Goal: Task Accomplishment & Management: Manage account settings

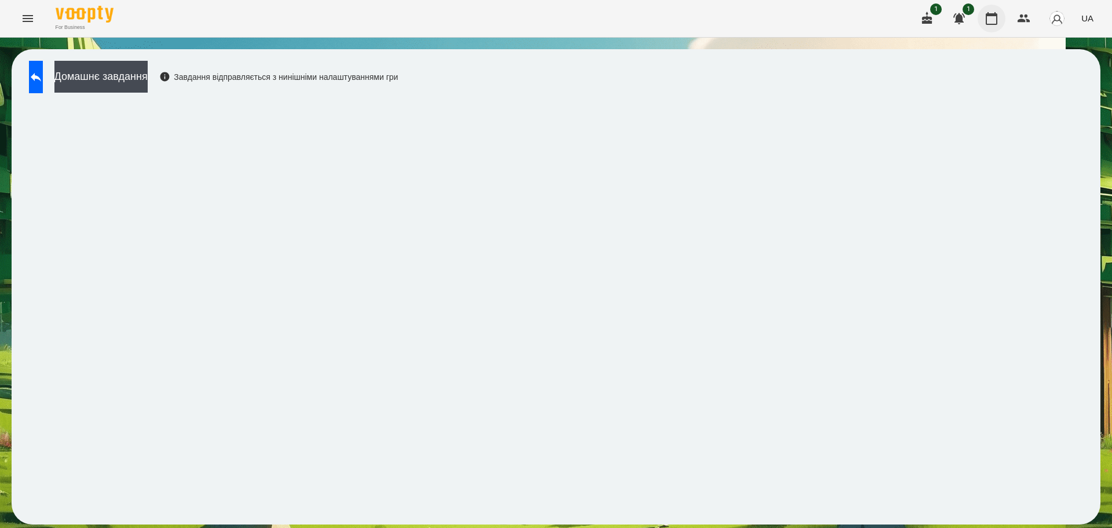
click at [999, 19] on icon "button" at bounding box center [992, 19] width 14 height 14
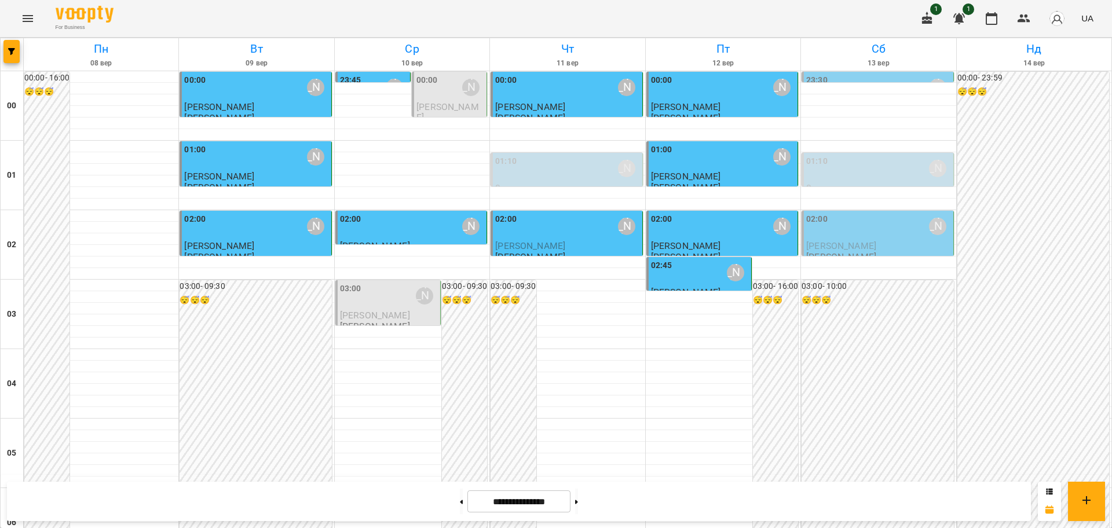
scroll to position [1158, 0]
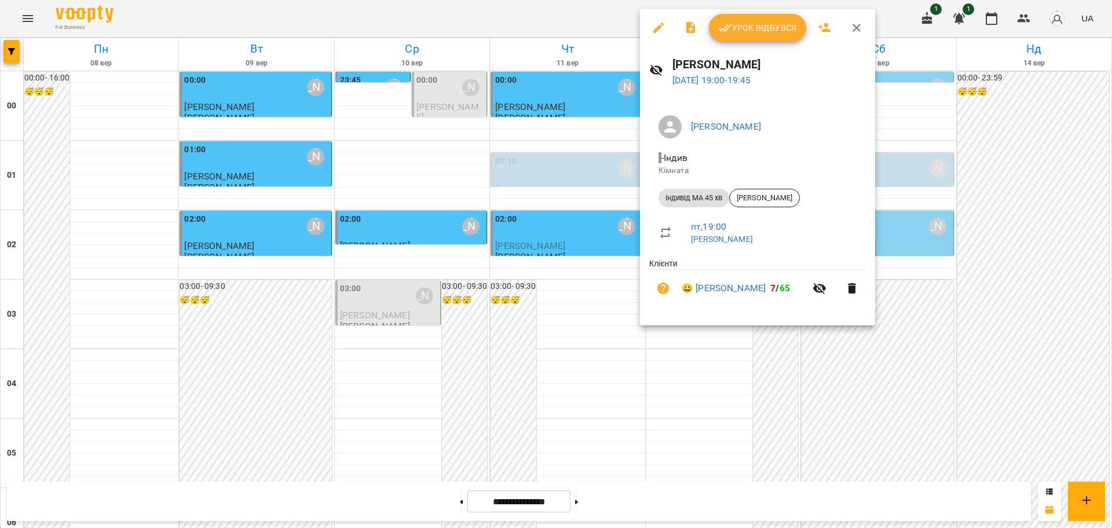
click at [781, 27] on span "Урок відбувся" at bounding box center [757, 28] width 79 height 14
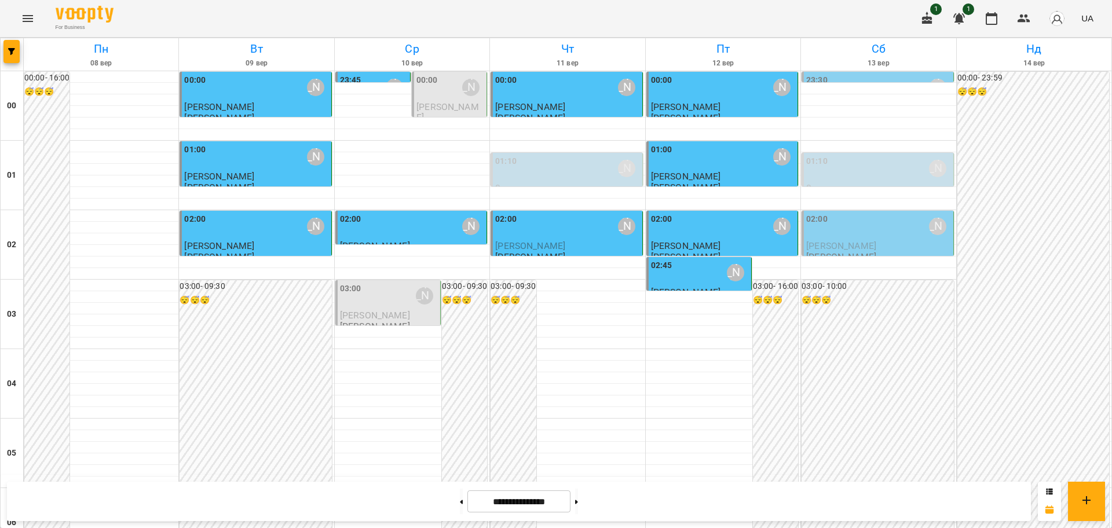
scroll to position [1263, 0]
click at [27, 19] on icon "Menu" at bounding box center [28, 18] width 10 height 7
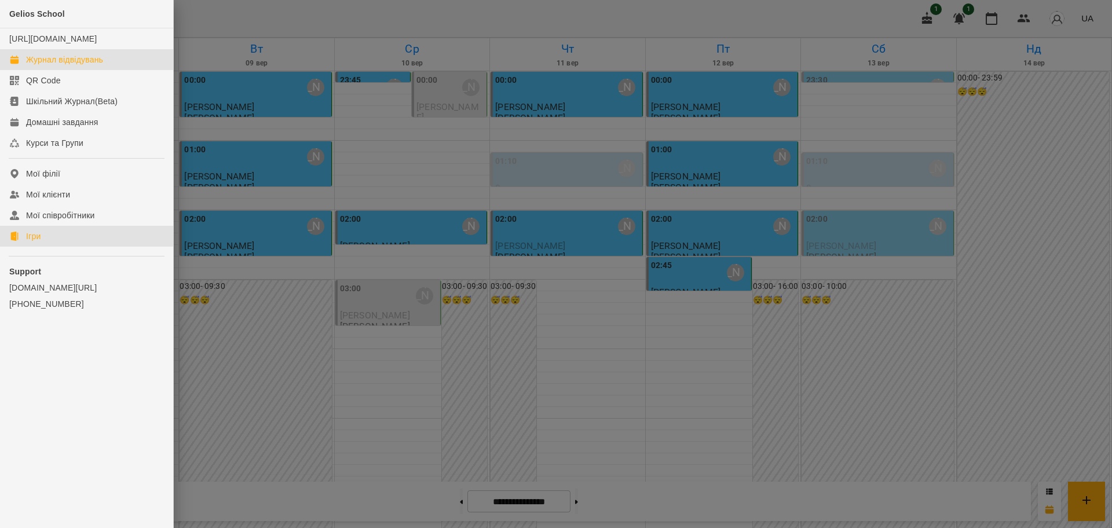
click at [34, 242] on div "Ігри" at bounding box center [33, 237] width 14 height 12
